Goal: Transaction & Acquisition: Purchase product/service

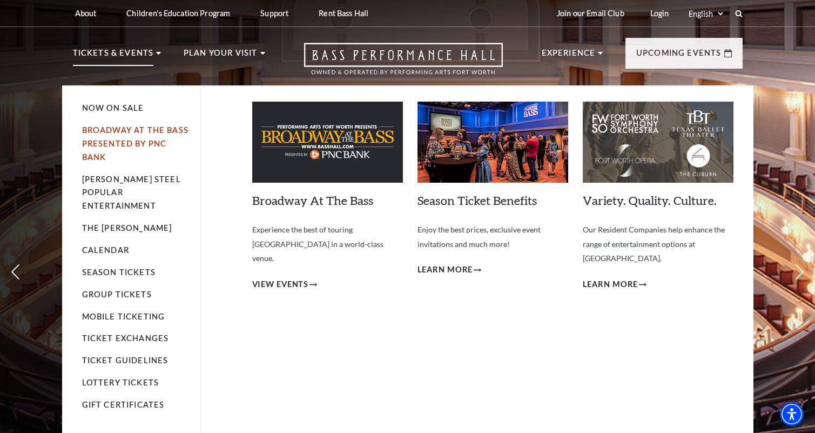
click at [153, 132] on link "Broadway At The Bass presented by PNC Bank" at bounding box center [135, 143] width 106 height 36
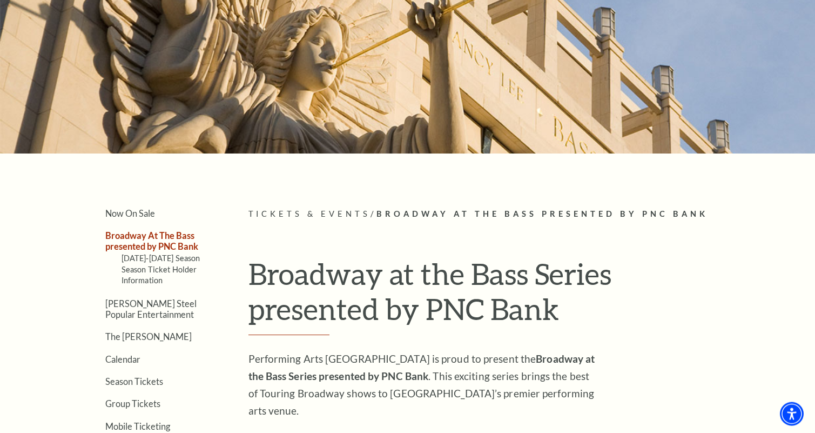
scroll to position [110, 0]
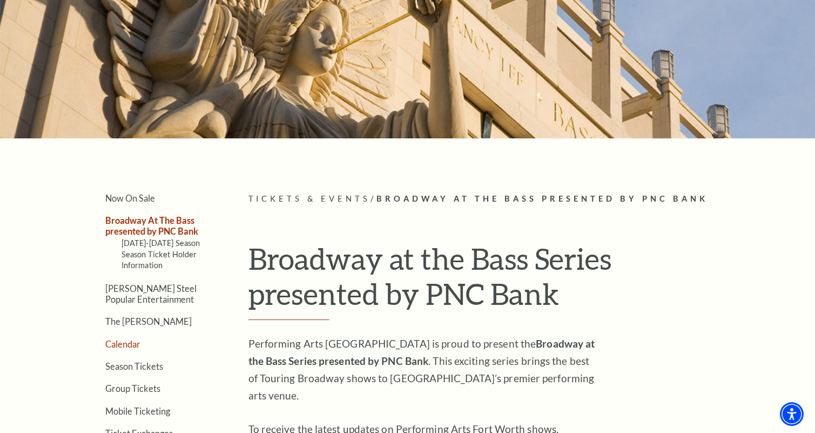
click at [126, 344] on link "Calendar" at bounding box center [122, 344] width 35 height 10
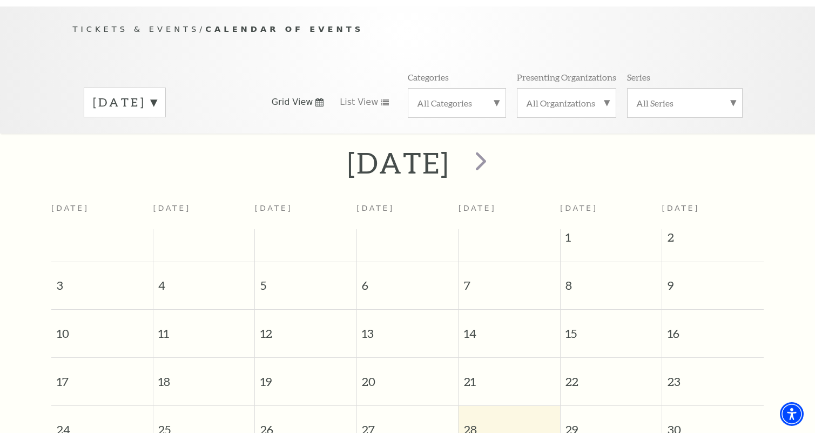
scroll to position [114, 0]
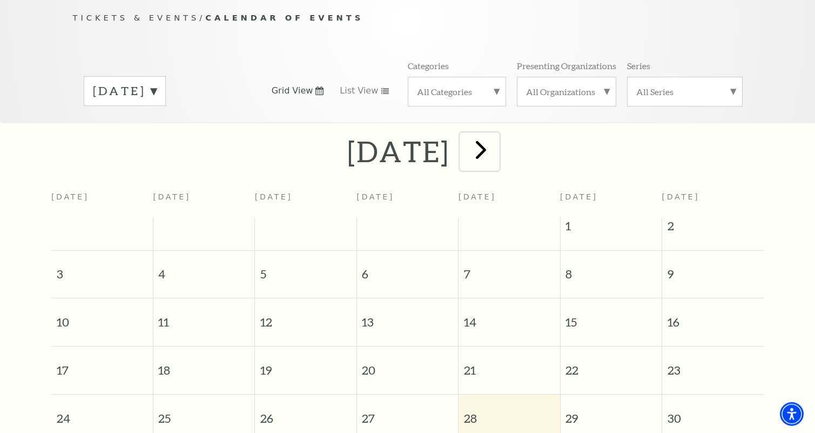
click at [496, 153] on span "next" at bounding box center [481, 149] width 31 height 31
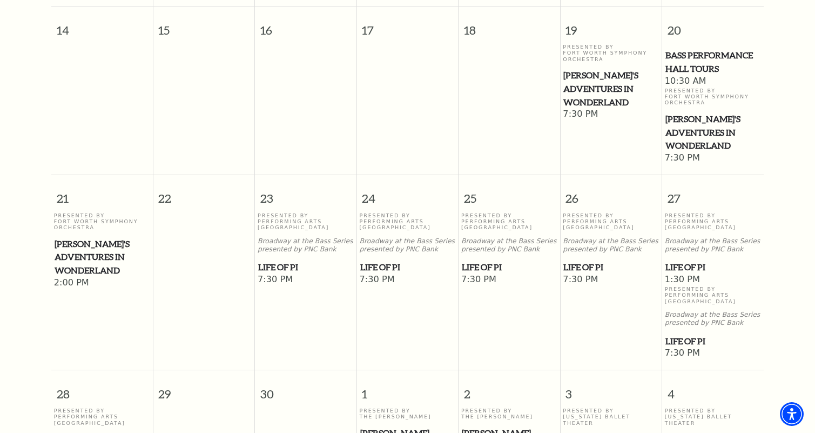
scroll to position [592, 0]
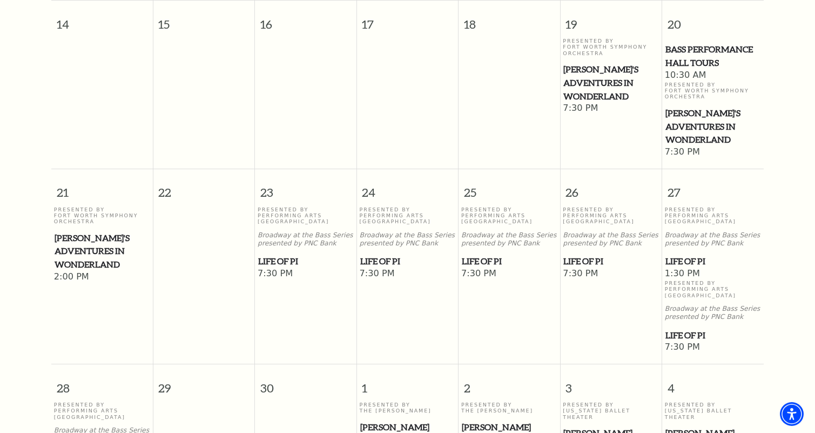
click at [286, 254] on span "Life of Pi" at bounding box center [305, 261] width 95 height 14
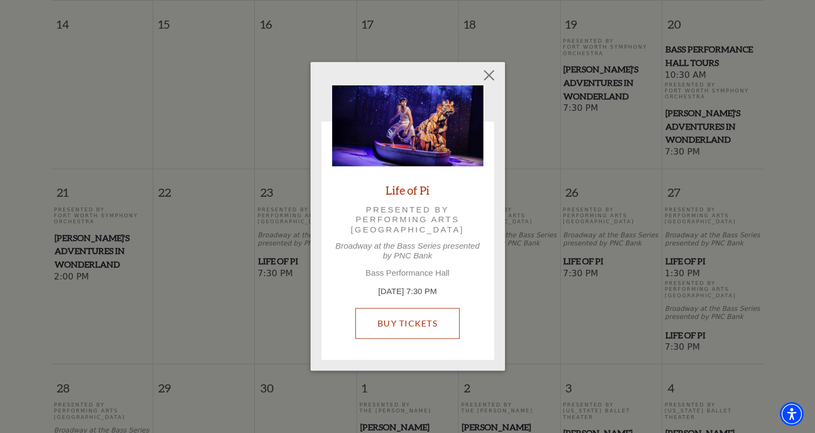
click at [416, 318] on link "Buy Tickets" at bounding box center [407, 323] width 104 height 30
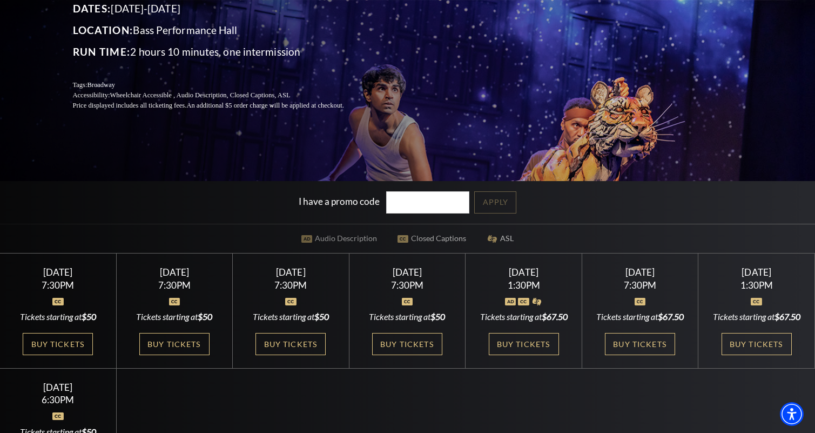
scroll to position [165, 0]
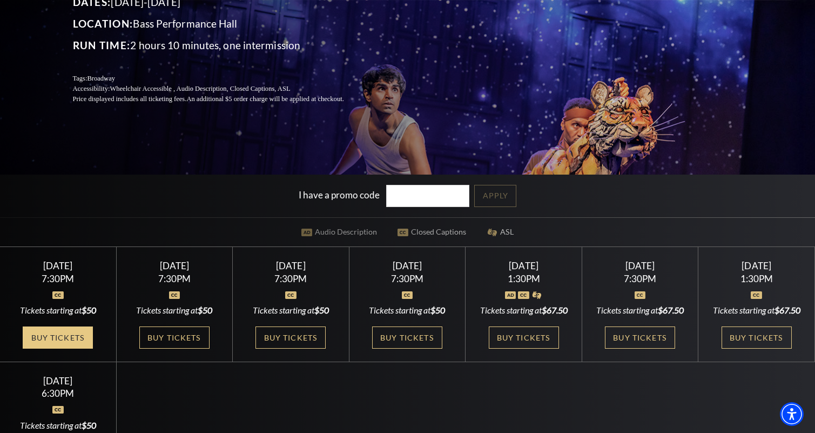
click at [65, 348] on link "Buy Tickets" at bounding box center [58, 337] width 70 height 22
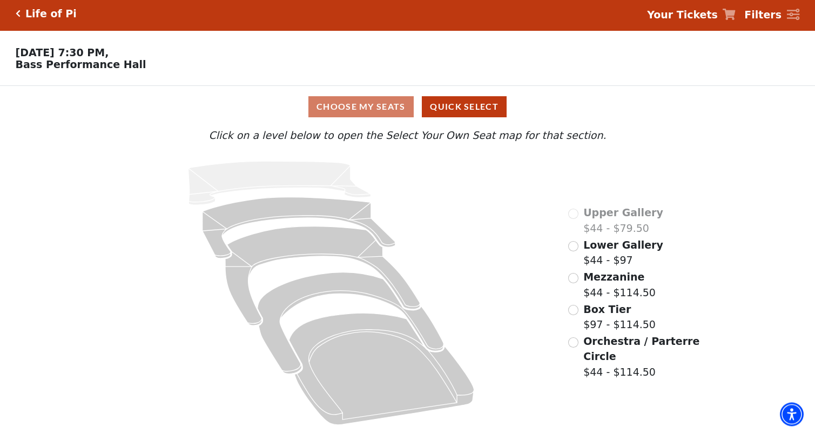
scroll to position [8, 0]
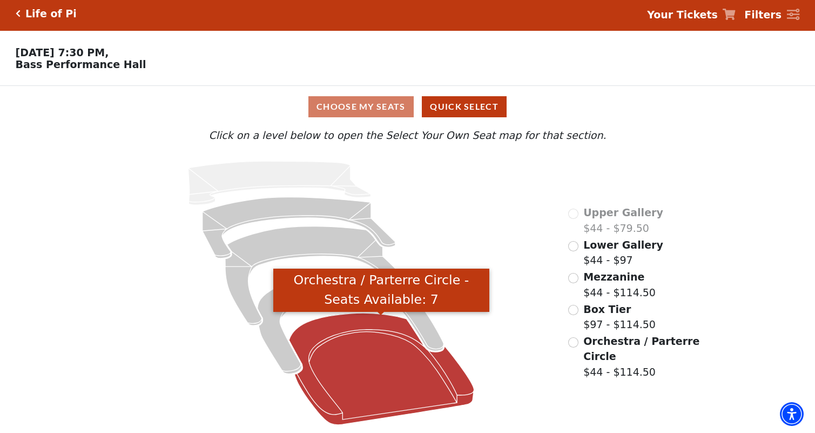
click at [416, 386] on icon "Orchestra / Parterre Circle - Seats Available: 7" at bounding box center [381, 369] width 185 height 112
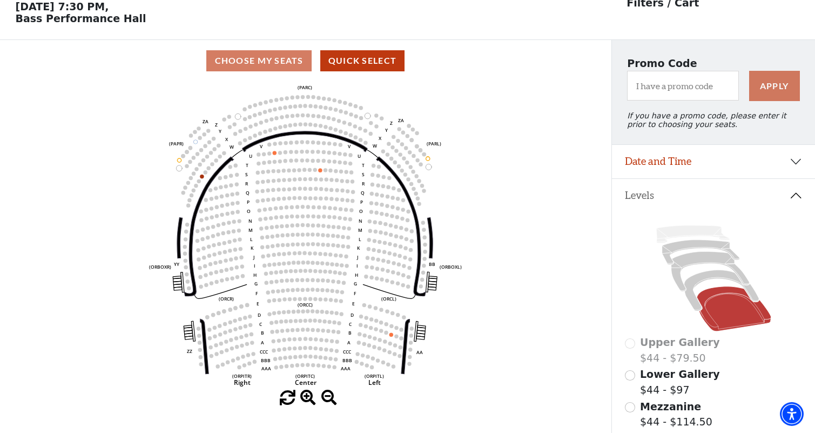
scroll to position [50, 0]
click at [697, 310] on icon at bounding box center [721, 290] width 75 height 41
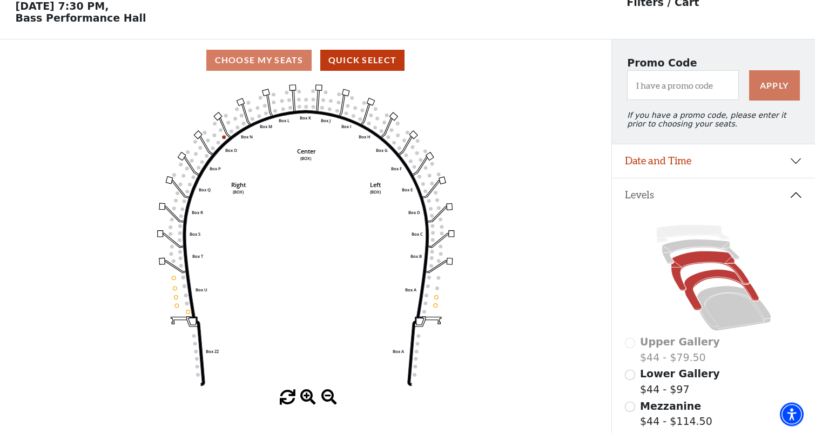
click at [690, 269] on icon at bounding box center [710, 271] width 78 height 40
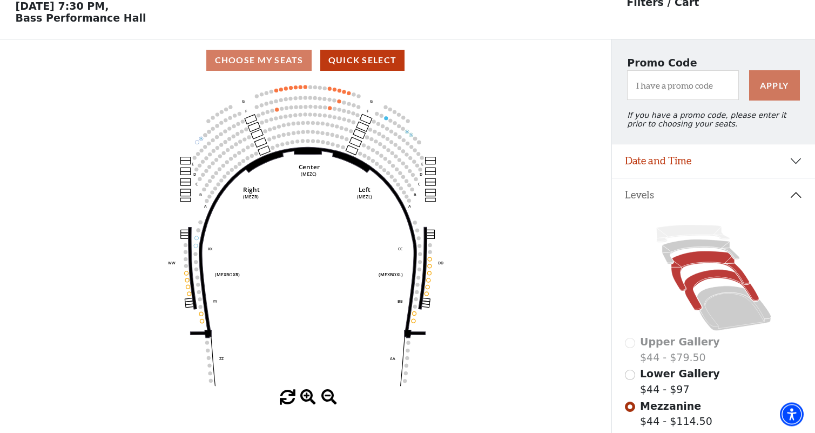
click at [715, 282] on icon at bounding box center [721, 290] width 75 height 41
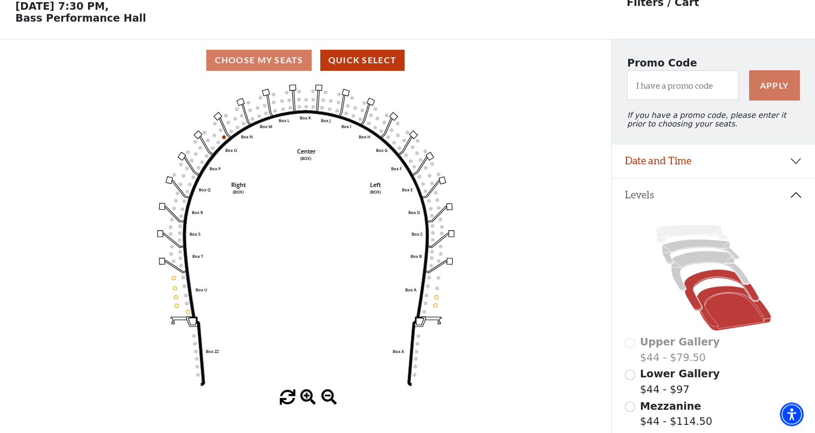
click at [708, 326] on icon at bounding box center [734, 308] width 74 height 45
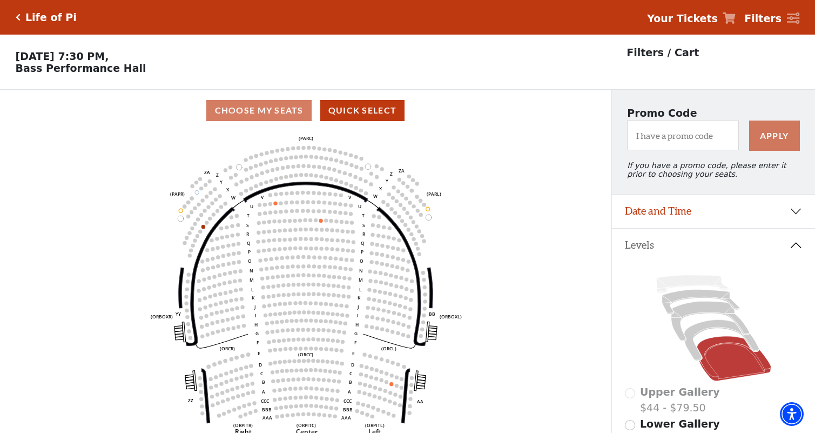
scroll to position [18, 0]
